Goal: Transaction & Acquisition: Purchase product/service

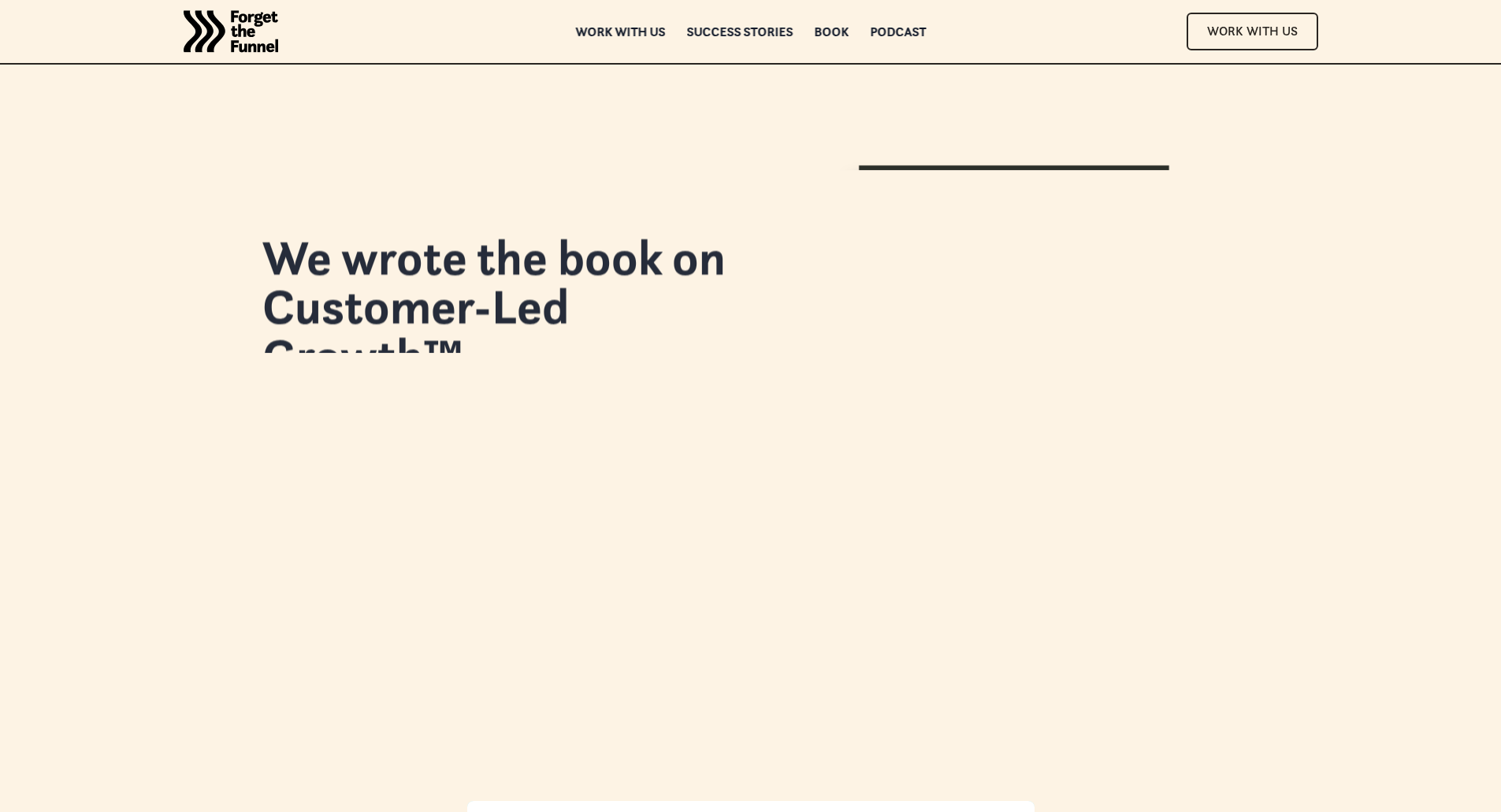
scroll to position [81, 0]
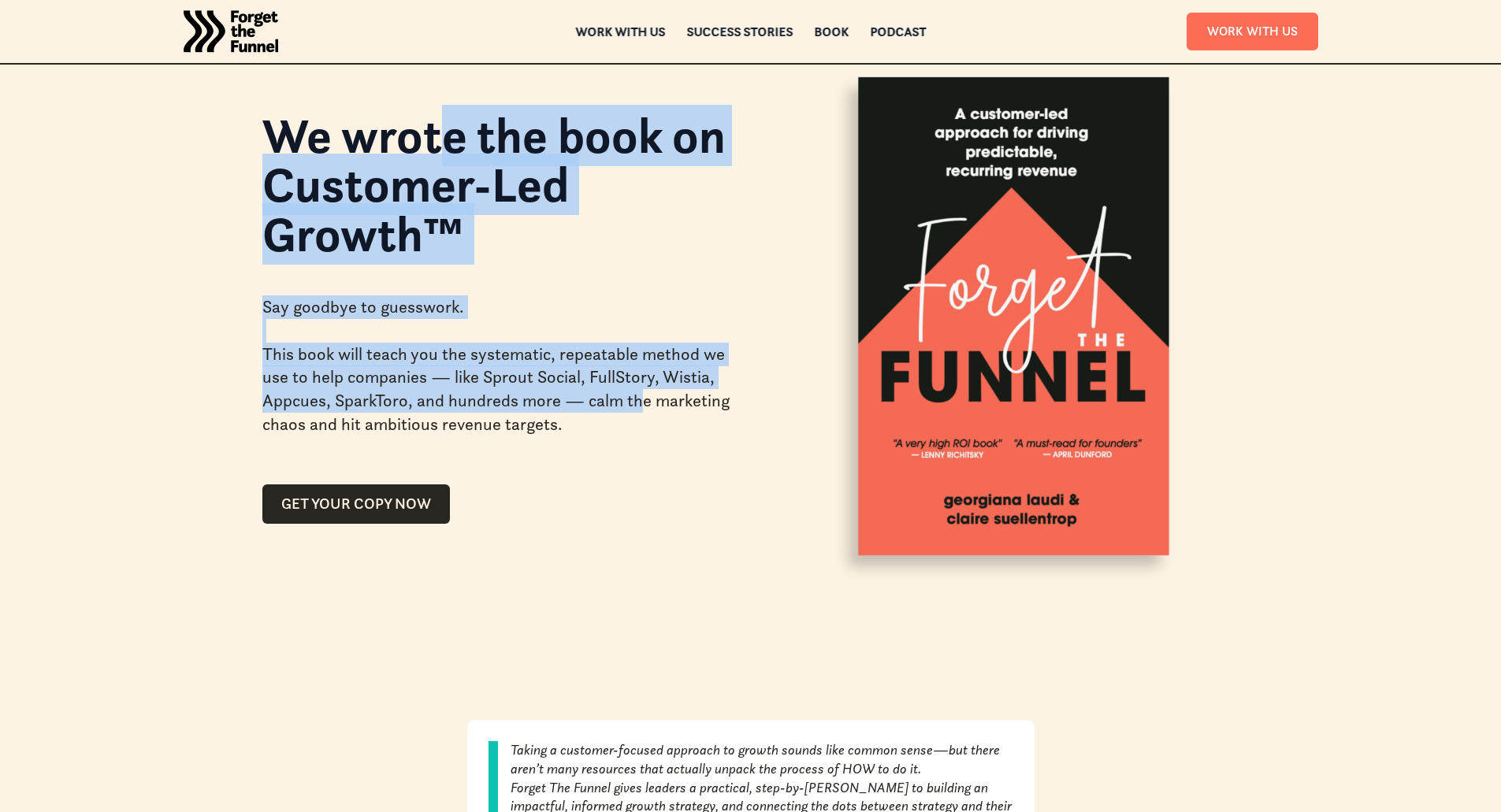
drag, startPoint x: 452, startPoint y: 169, endPoint x: 654, endPoint y: 396, distance: 303.9
click at [654, 396] on div "We wrote the book on Customer-Led Growth™ Say goodbye to guesswork. This book w…" at bounding box center [497, 310] width 470 height 429
click at [651, 369] on div "Say goodbye to guesswork. This book will teach you the systematic, repeatable m…" at bounding box center [497, 366] width 470 height 191
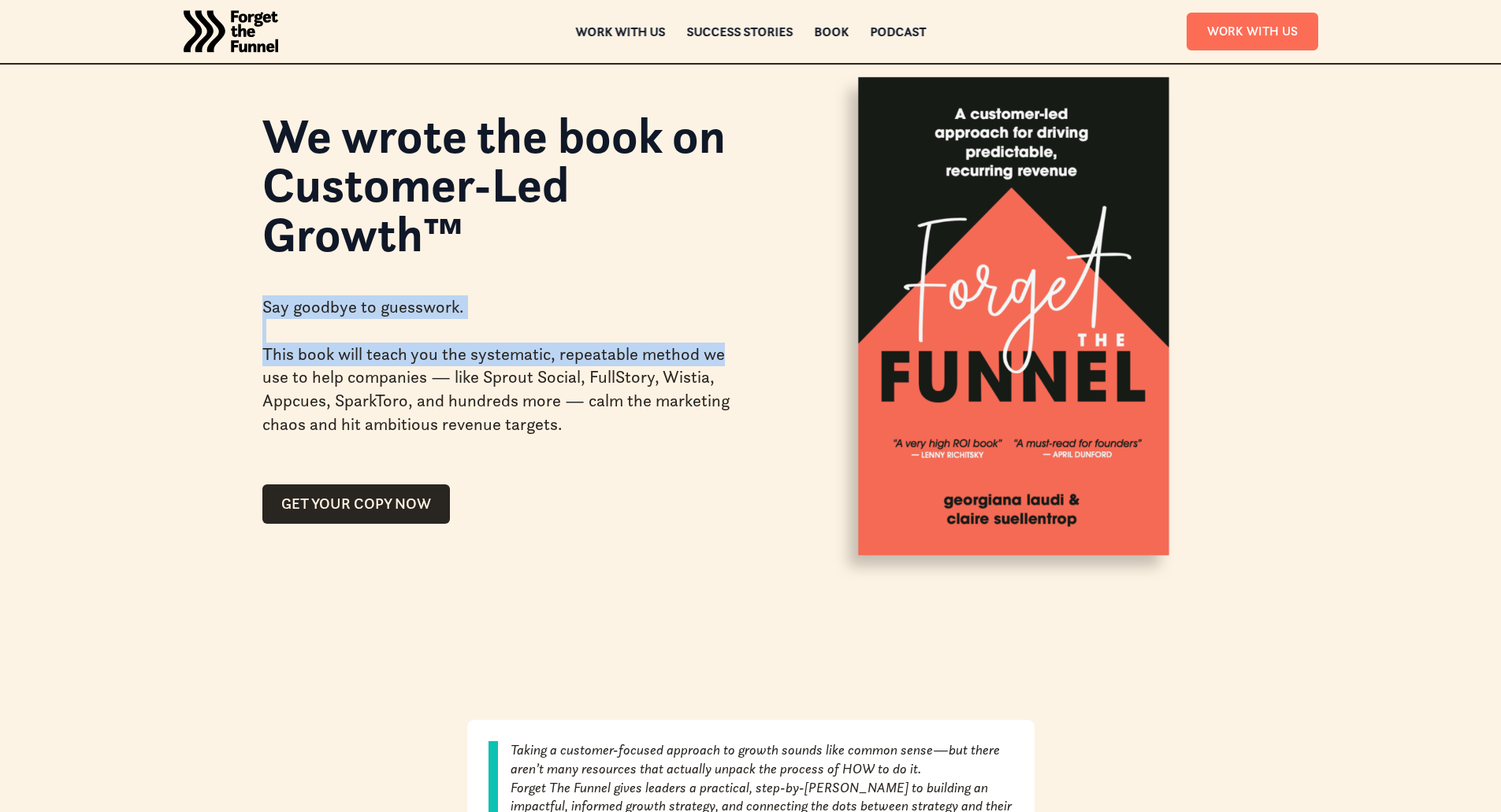
drag, startPoint x: 718, startPoint y: 356, endPoint x: 471, endPoint y: 266, distance: 262.9
click at [471, 266] on div "We wrote the book on Customer-Led Growth™ Say goodbye to guesswork. This book w…" at bounding box center [497, 310] width 470 height 429
click at [473, 249] on h1 "We wrote the book on Customer-Led Growth™" at bounding box center [497, 185] width 470 height 147
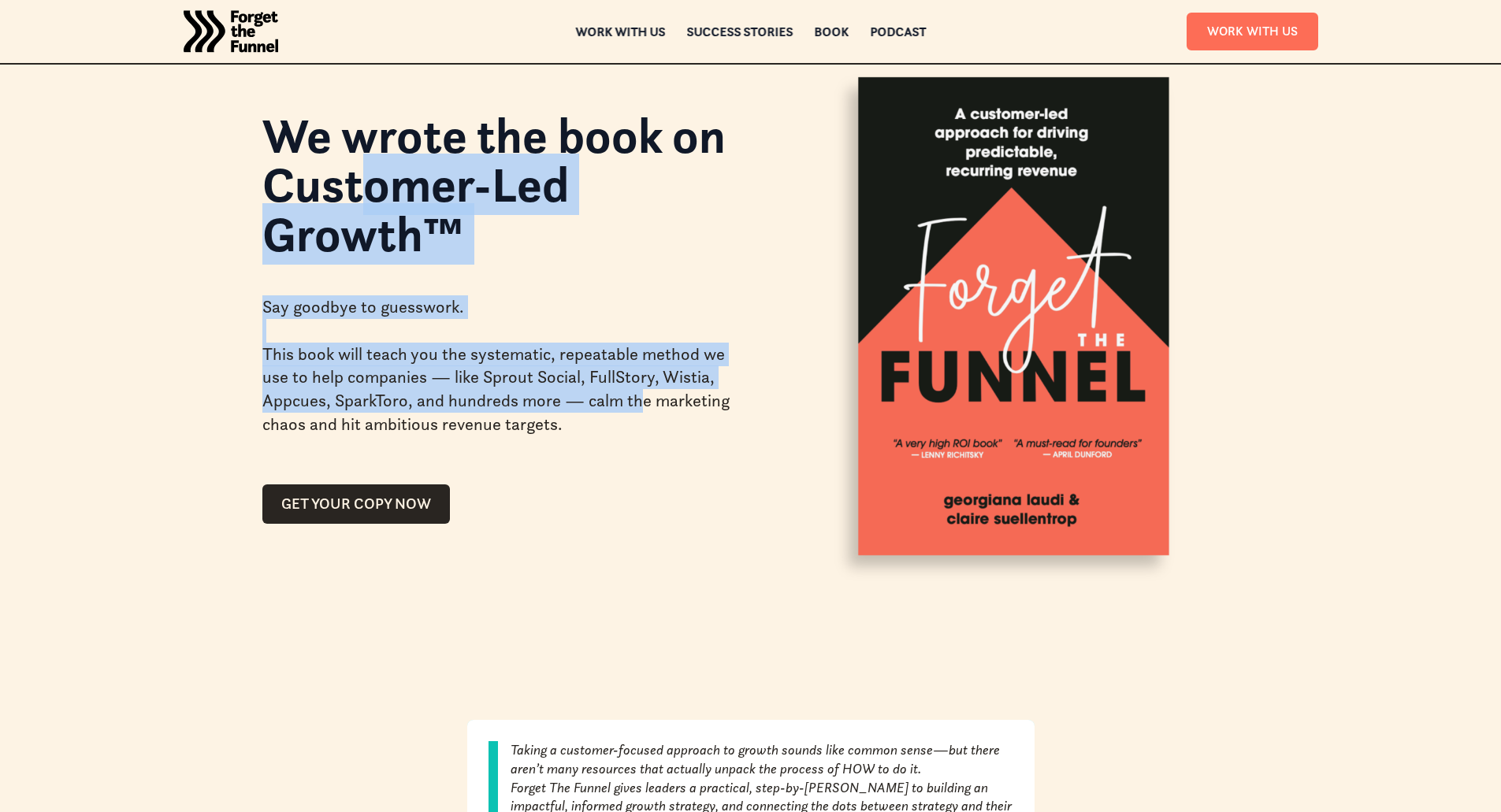
drag, startPoint x: 522, startPoint y: 327, endPoint x: 643, endPoint y: 411, distance: 147.3
click at [643, 411] on div "We wrote the book on Customer-Led Growth™ Say goodbye to guesswork. This book w…" at bounding box center [497, 310] width 470 height 429
click at [515, 306] on div "Say goodbye to guesswork. This book will teach you the systematic, repeatable m…" at bounding box center [497, 366] width 470 height 191
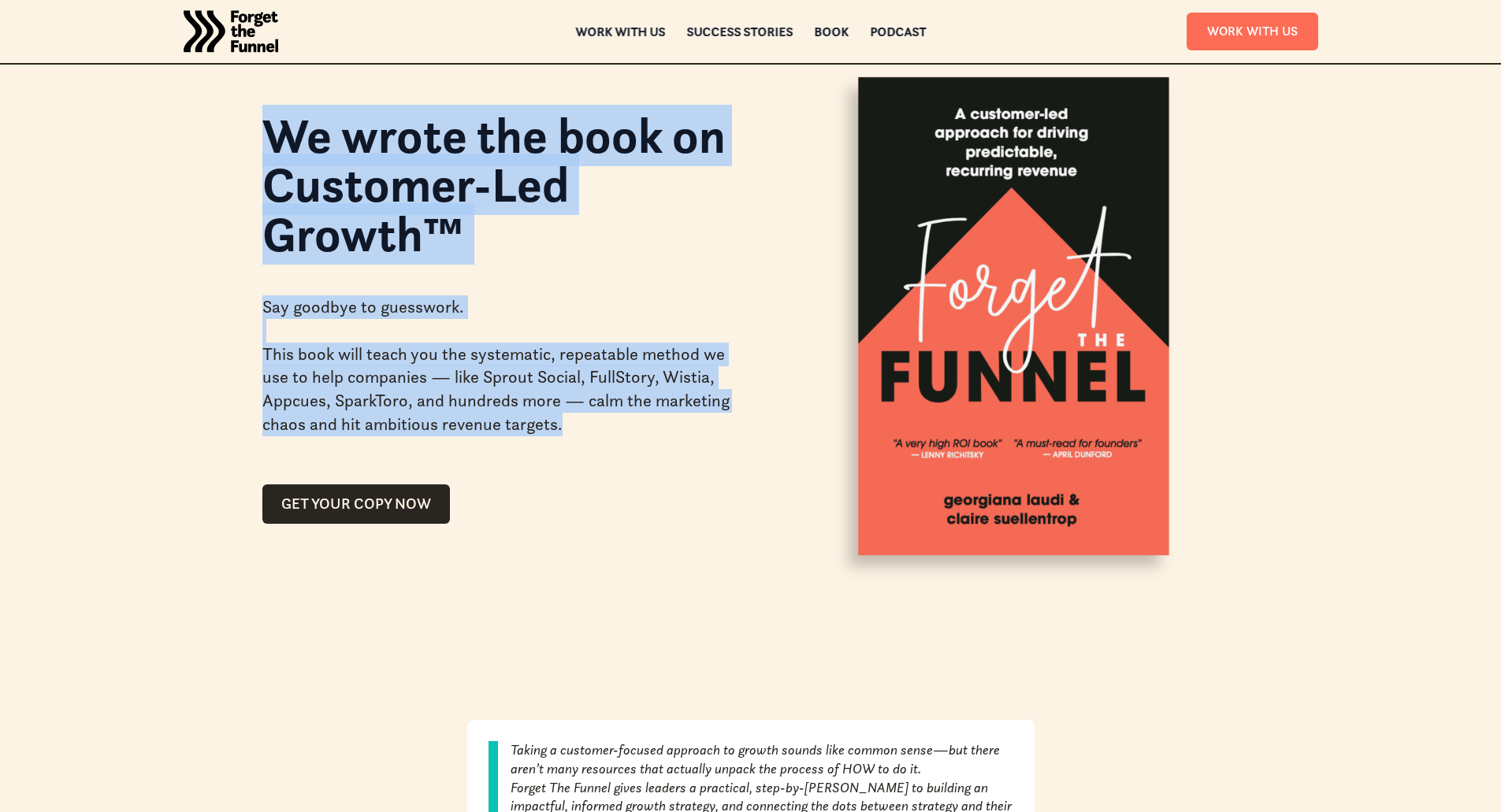
drag, startPoint x: 208, startPoint y: 136, endPoint x: 741, endPoint y: 460, distance: 623.8
click at [741, 460] on div "We wrote the book on Customer-Led Growth™ Say goodbye to guesswork. This book w…" at bounding box center [751, 269] width 1135 height 700
click at [677, 432] on div "Say goodbye to guesswork. This book will teach you the systematic, repeatable m…" at bounding box center [497, 366] width 470 height 191
drag, startPoint x: 199, startPoint y: 138, endPoint x: 673, endPoint y: 466, distance: 576.4
click at [673, 466] on div "We wrote the book on Customer-Led Growth™ Say goodbye to guesswork. This book w…" at bounding box center [751, 269] width 1135 height 700
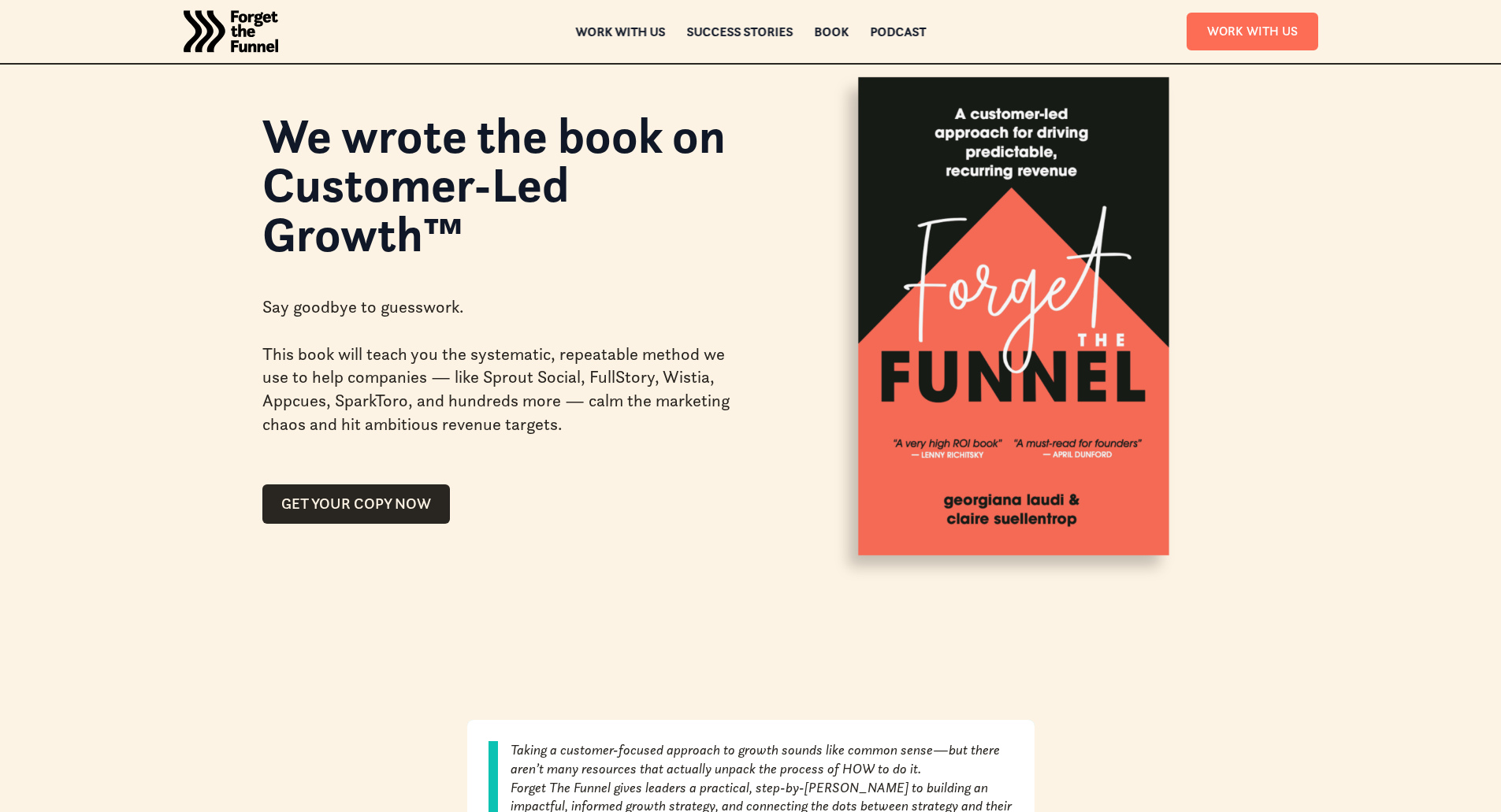
click at [673, 463] on div "GET YOUR COPY NOW" at bounding box center [497, 493] width 470 height 63
drag, startPoint x: 670, startPoint y: 458, endPoint x: 622, endPoint y: 336, distance: 131.1
click at [668, 456] on div "Say goodbye to guesswork. This book will teach you the systematic, repeatable m…" at bounding box center [497, 366] width 470 height 191
